Goal: Transaction & Acquisition: Subscribe to service/newsletter

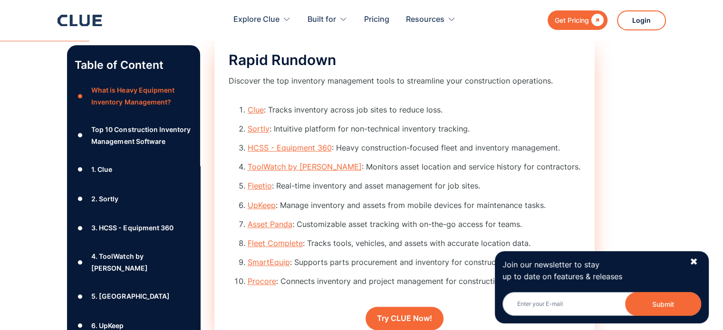
scroll to position [998, 0]
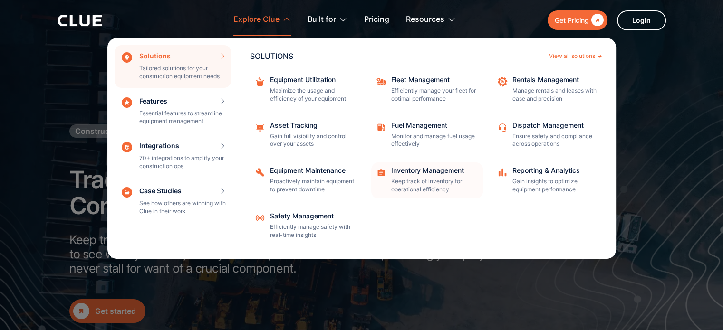
click at [408, 171] on div "Inventory Management" at bounding box center [434, 170] width 86 height 7
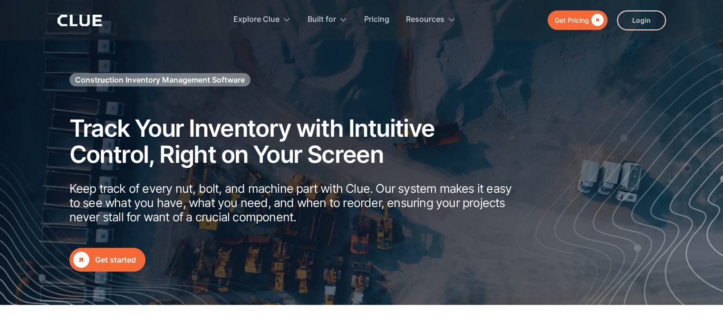
scroll to position [48, 0]
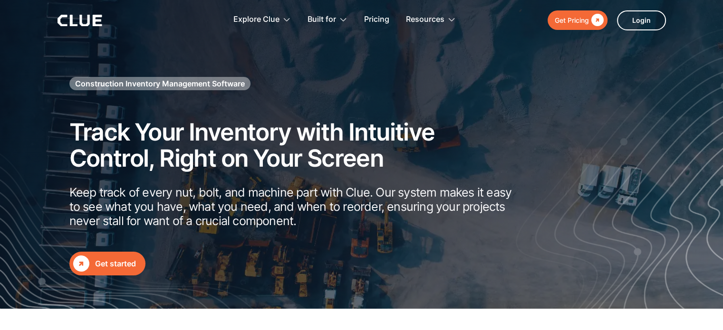
click at [120, 263] on div "Get started" at bounding box center [115, 264] width 41 height 12
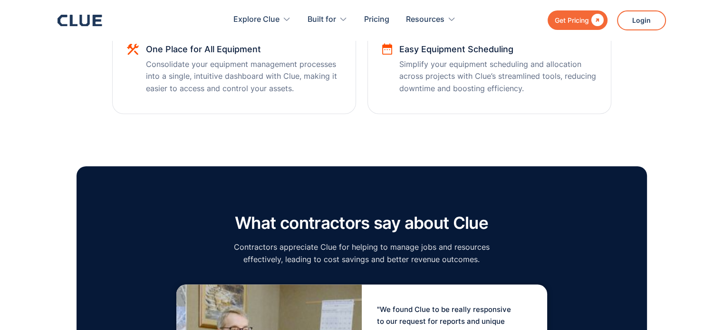
scroll to position [903, 0]
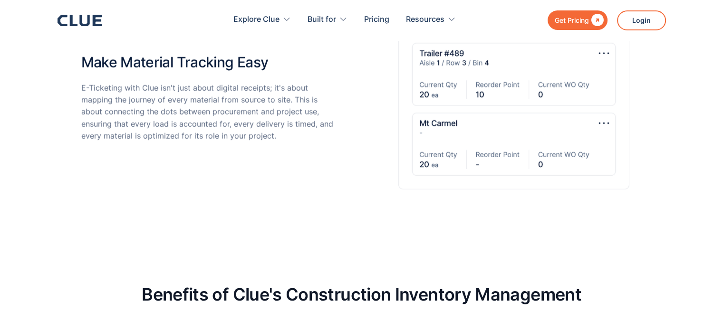
scroll to position [2424, 0]
